Goal: Book appointment/travel/reservation

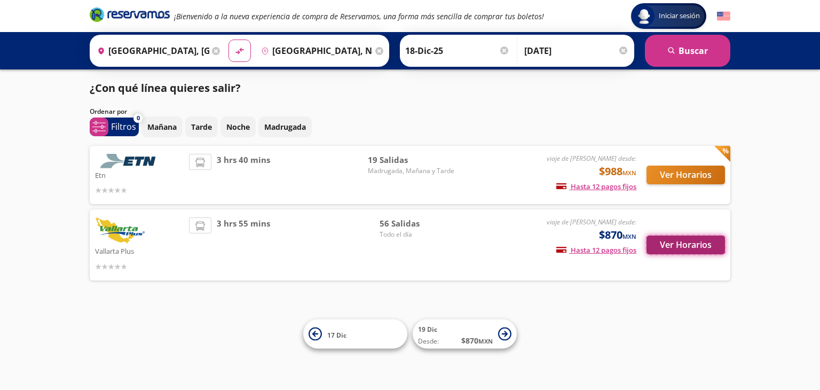
click at [675, 238] on button "Ver Horarios" at bounding box center [686, 245] width 79 height 19
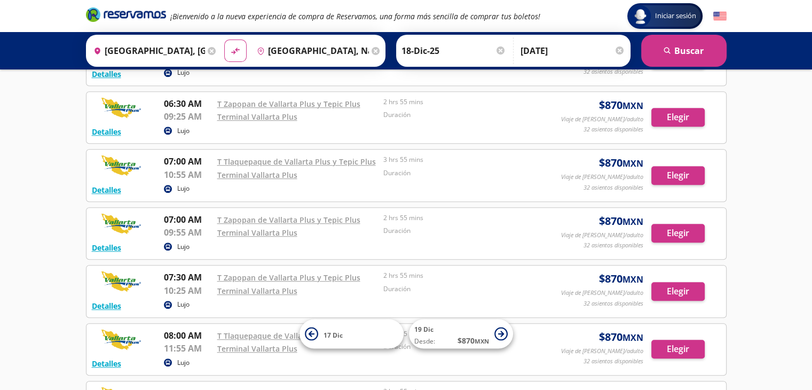
scroll to position [673, 0]
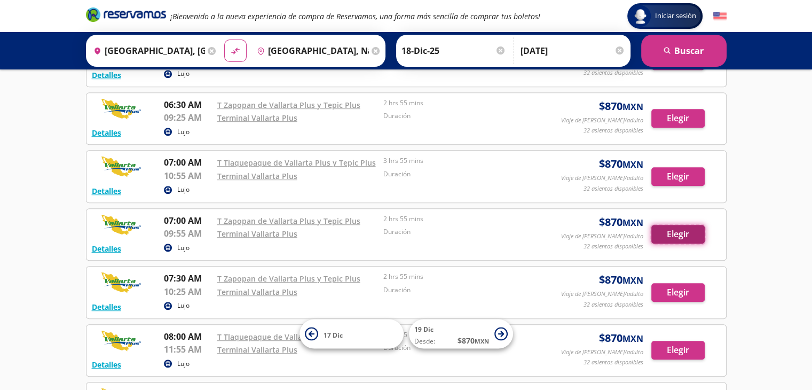
click at [662, 233] on button "Elegir" at bounding box center [678, 234] width 53 height 19
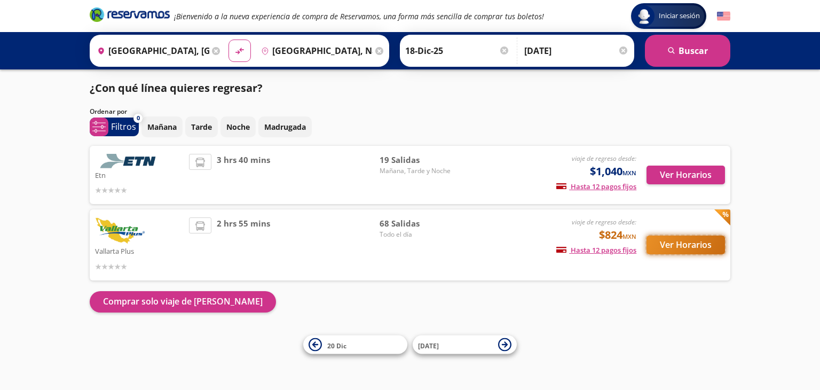
click at [684, 247] on button "Ver Horarios" at bounding box center [686, 245] width 79 height 19
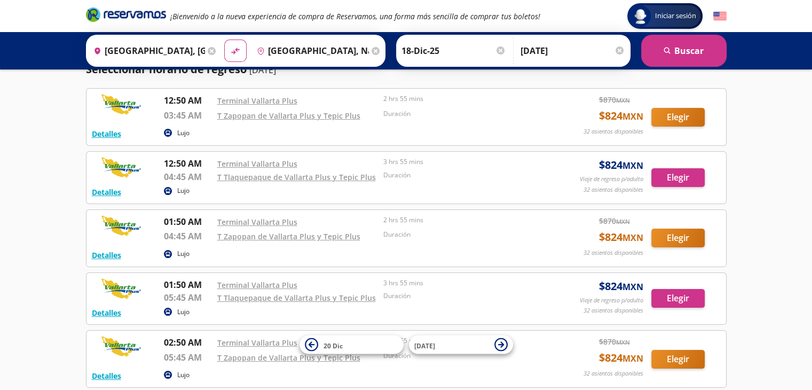
scroll to position [106, 0]
